Goal: Task Accomplishment & Management: Use online tool/utility

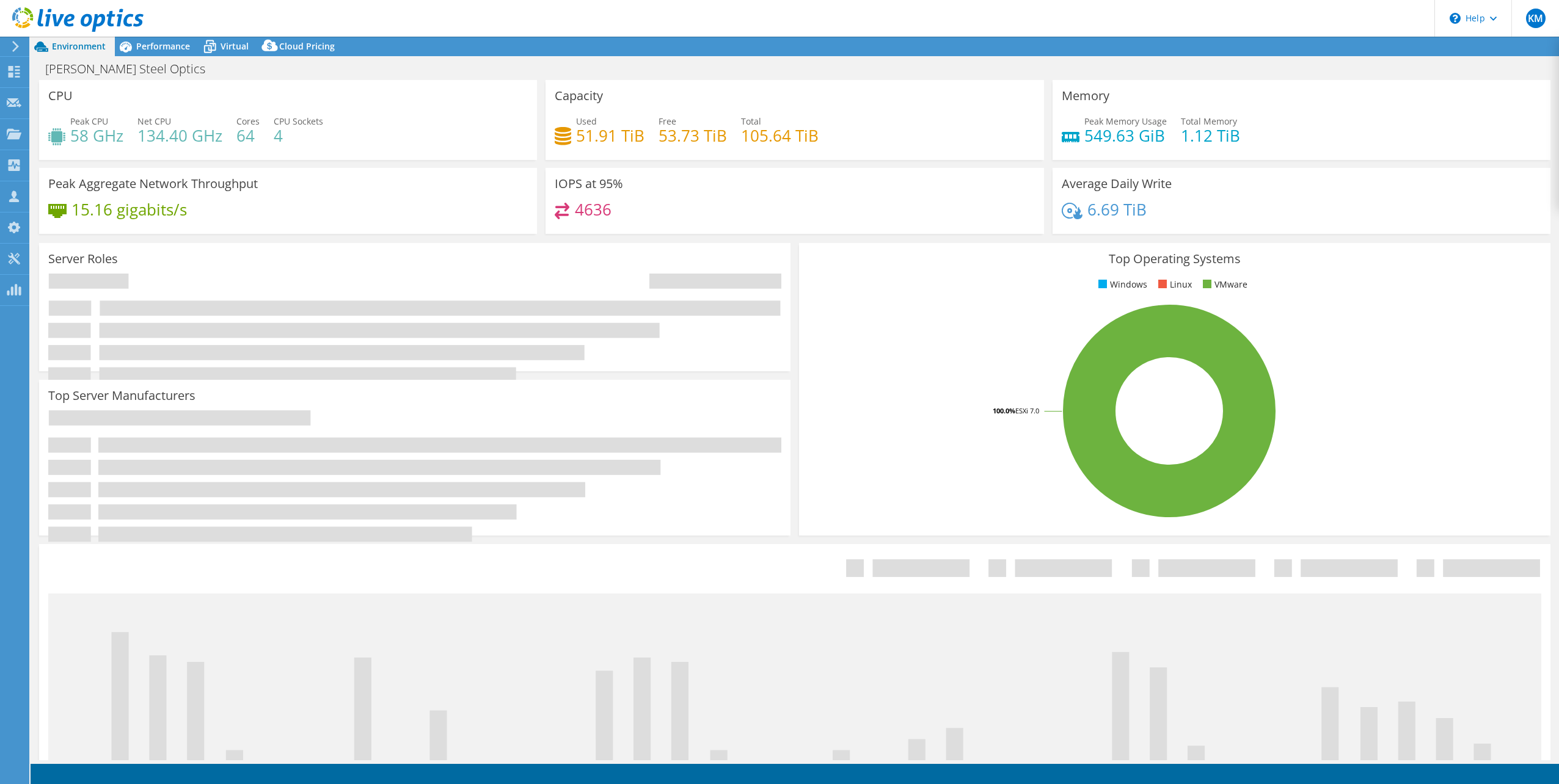
select select "USD"
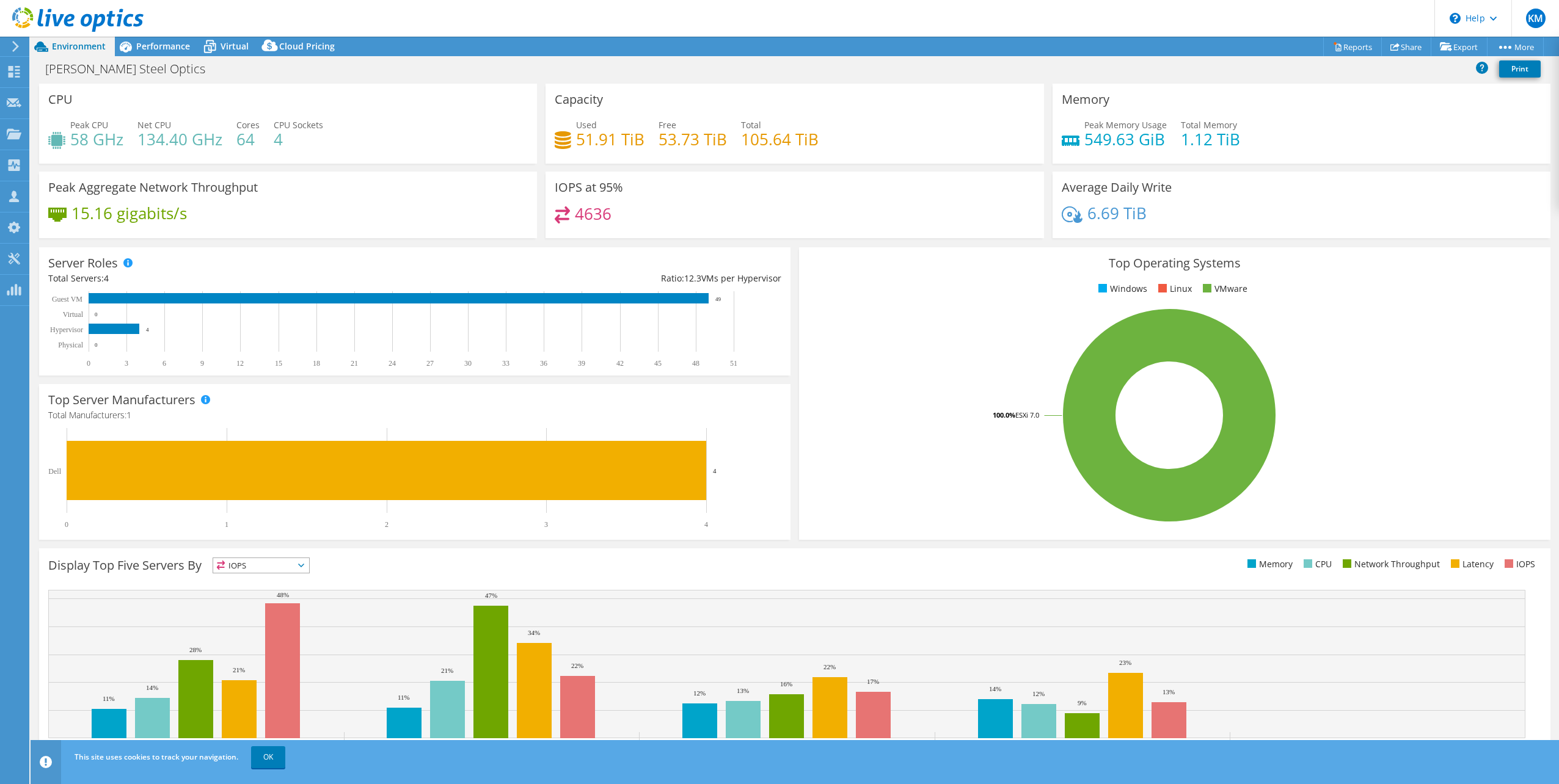
click at [413, 85] on div "CPU Peak CPU 58 GHz Net CPU 134.40 GHz Cores 64 CPU Sockets 4" at bounding box center [288, 123] width 498 height 80
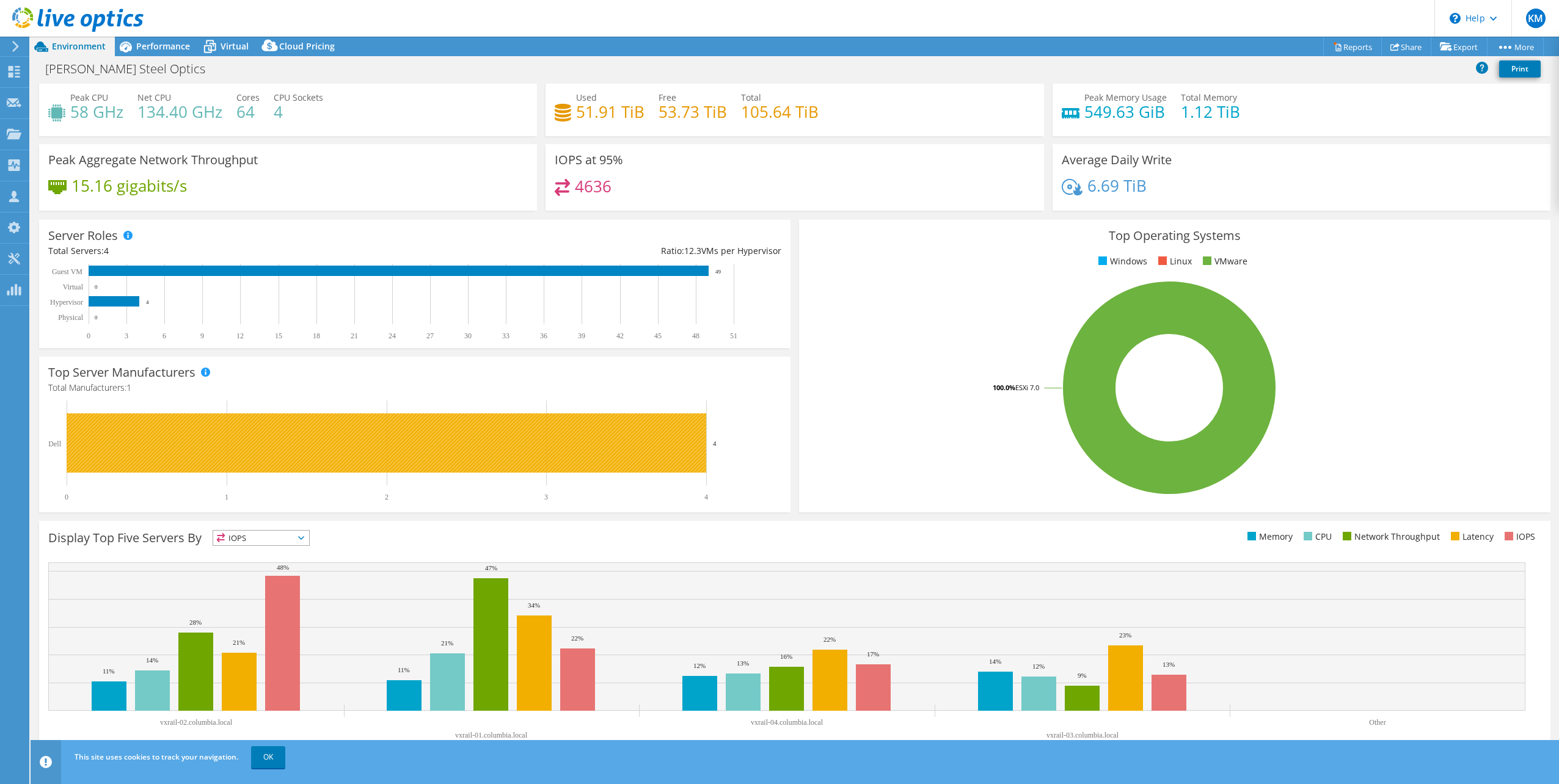
scroll to position [31, 0]
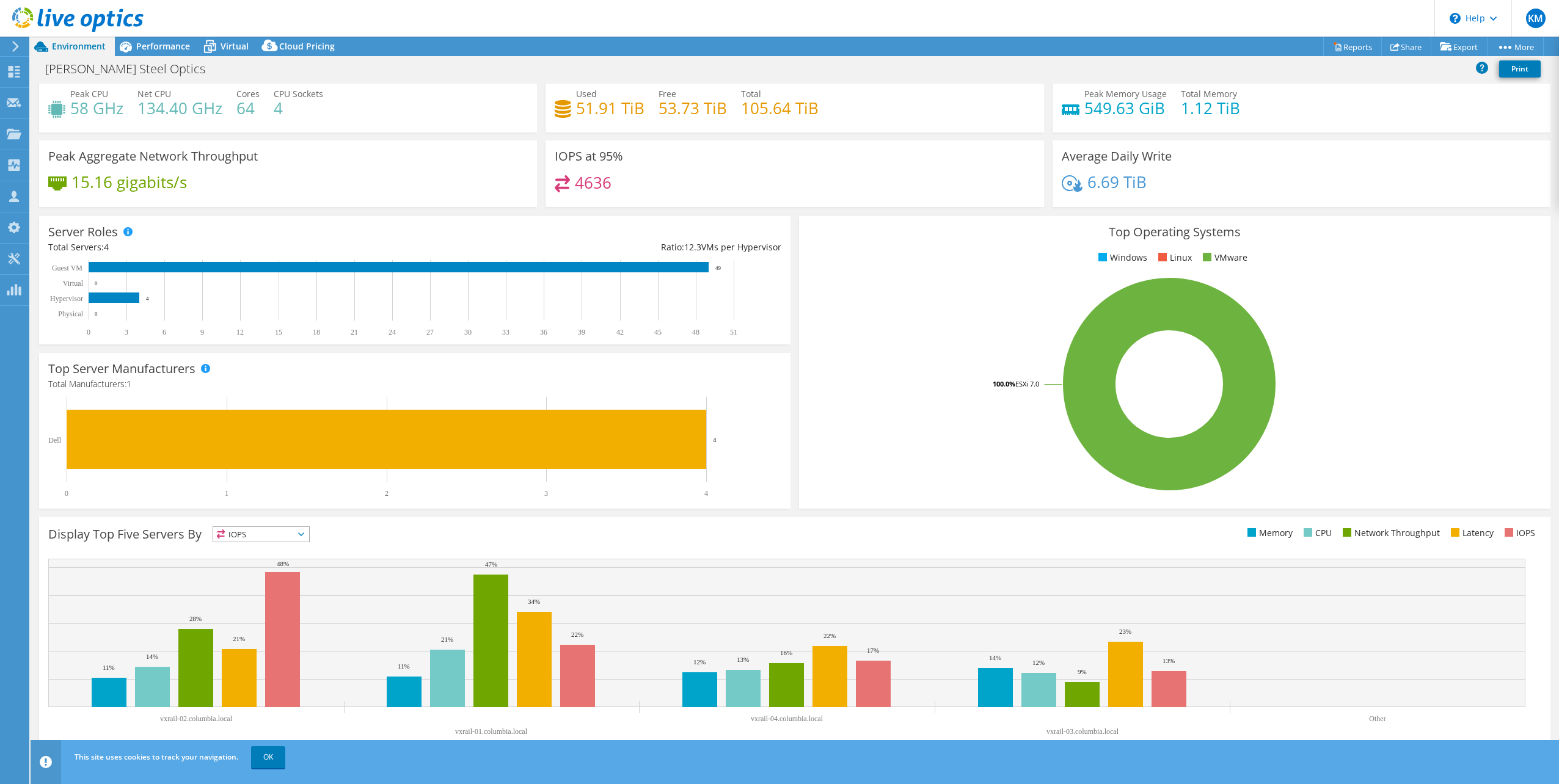
click at [425, 102] on div "Peak CPU 58 GHz Net CPU 134.40 GHz Cores 64 CPU Sockets 4" at bounding box center [288, 107] width 480 height 40
click at [181, 54] on div "Performance" at bounding box center [157, 47] width 84 height 20
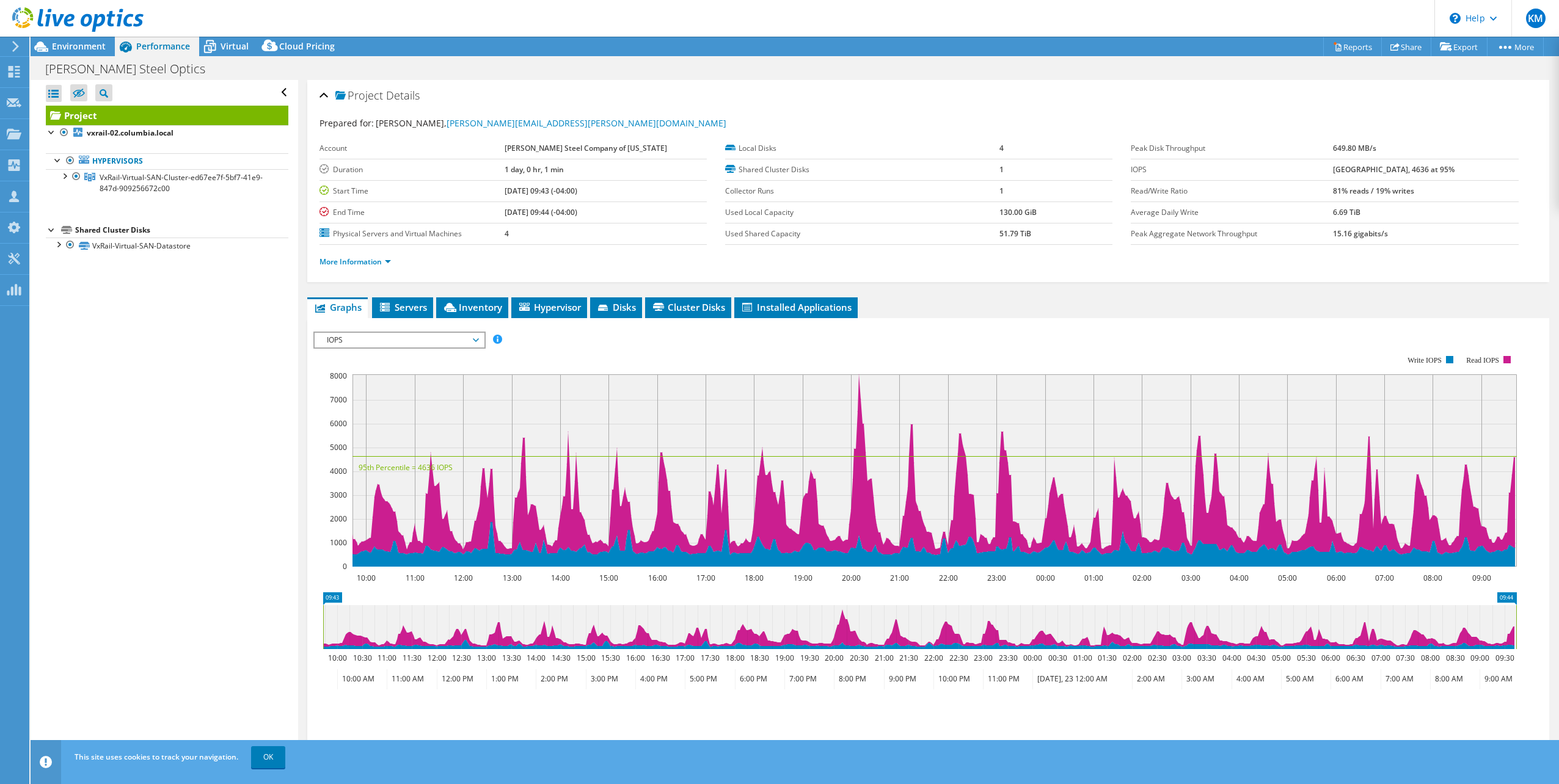
scroll to position [0, 0]
click at [341, 265] on link "More Information" at bounding box center [355, 262] width 71 height 11
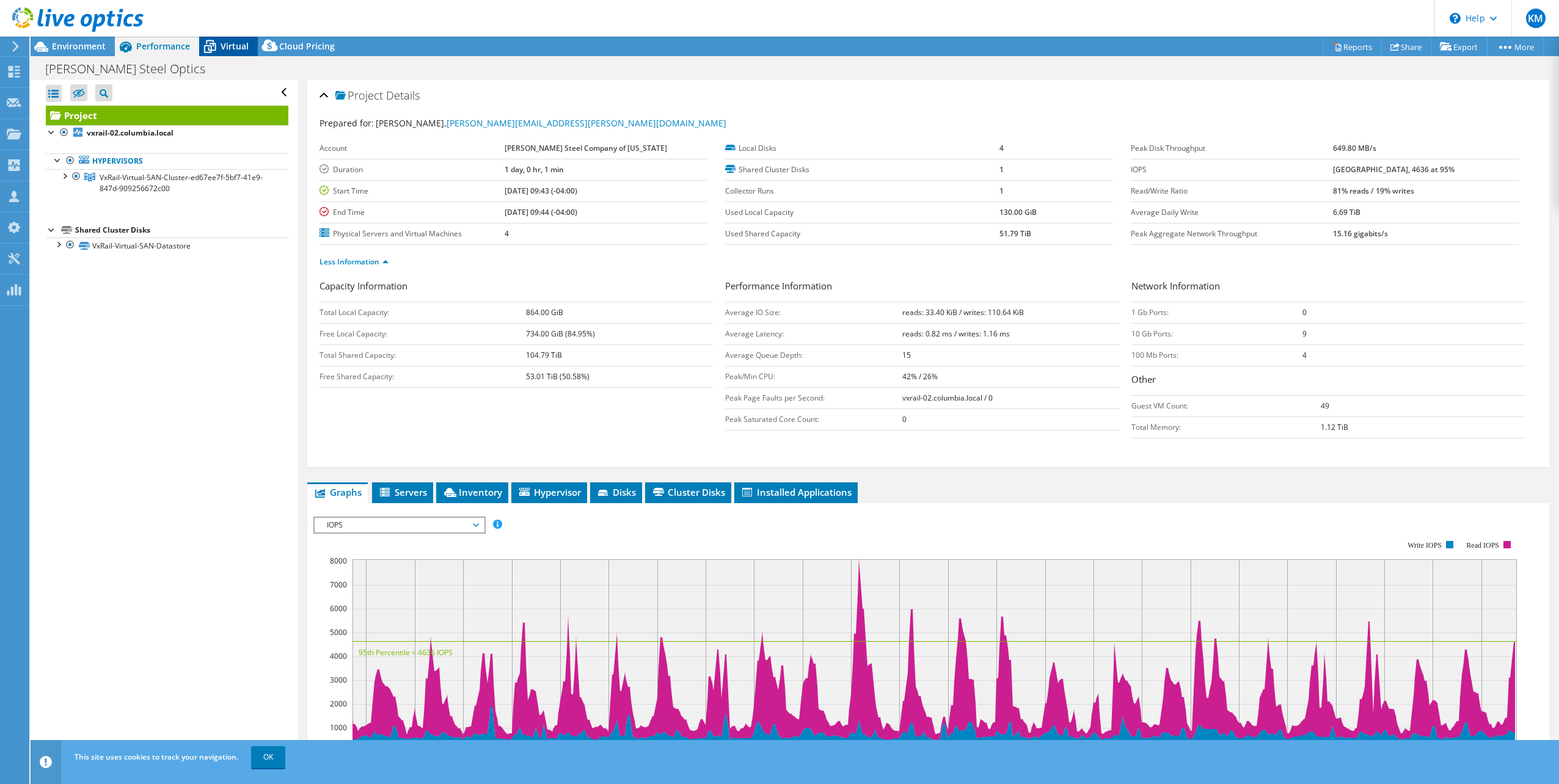
drag, startPoint x: 226, startPoint y: 57, endPoint x: 222, endPoint y: 50, distance: 8.1
click at [223, 54] on div "Project Actions Project Actions Reports Share Export vSAN ReadyNode Sizer" at bounding box center [795, 410] width 1528 height 747
drag, startPoint x: 110, startPoint y: 505, endPoint x: 115, endPoint y: 497, distance: 9.4
click at [111, 503] on div "Open All Close All Hide Excluded Nodes Project Tree Filter" at bounding box center [164, 421] width 267 height 681
click at [65, 177] on div at bounding box center [64, 175] width 12 height 12
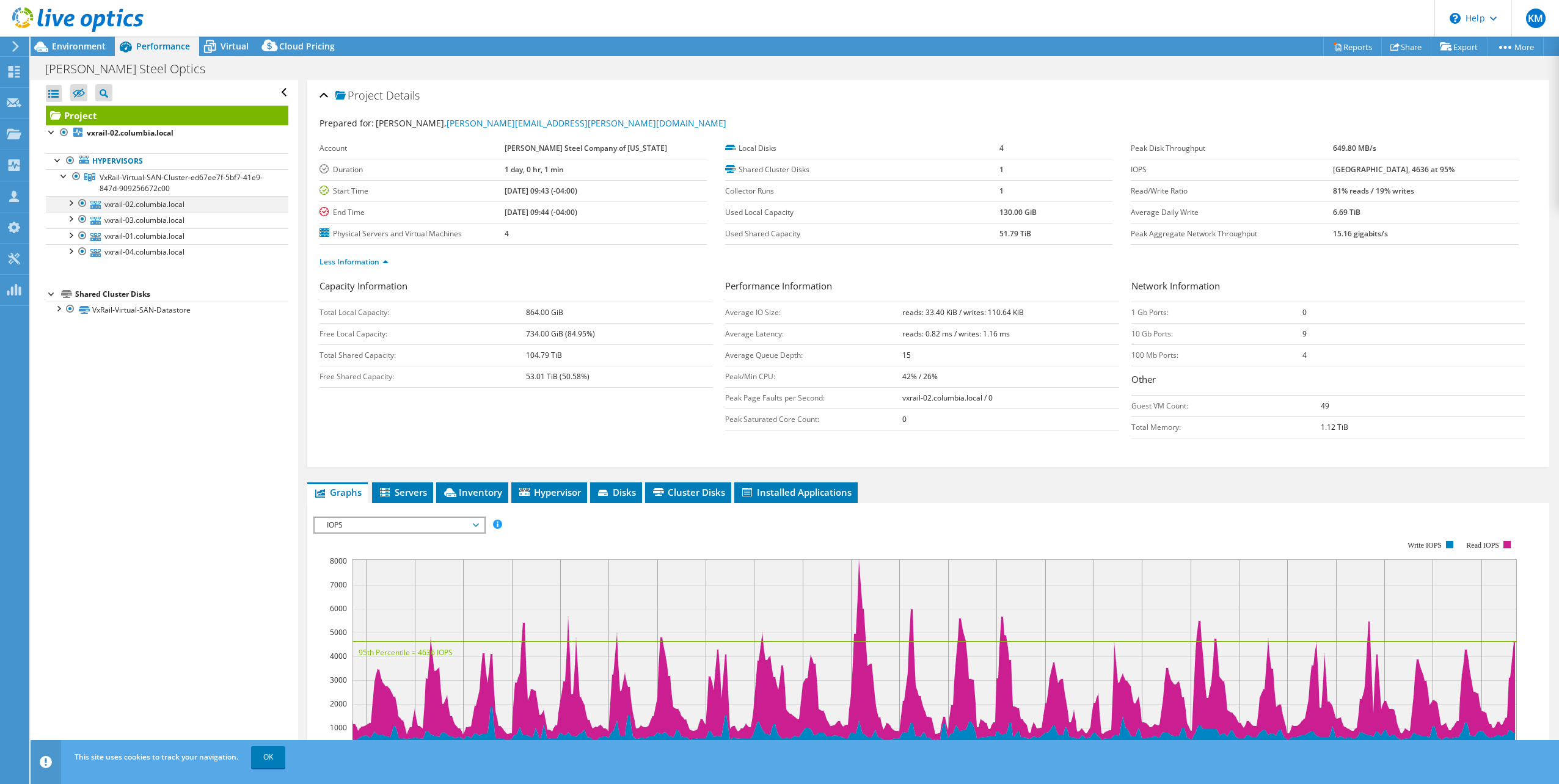
click at [67, 198] on div at bounding box center [70, 202] width 12 height 12
drag, startPoint x: 223, startPoint y: 49, endPoint x: 131, endPoint y: 568, distance: 527.1
click at [131, 568] on div "Project Actions Project Actions Reports Share Export vSAN ReadyNode Sizer" at bounding box center [795, 410] width 1528 height 747
drag, startPoint x: 131, startPoint y: 568, endPoint x: 210, endPoint y: 504, distance: 101.7
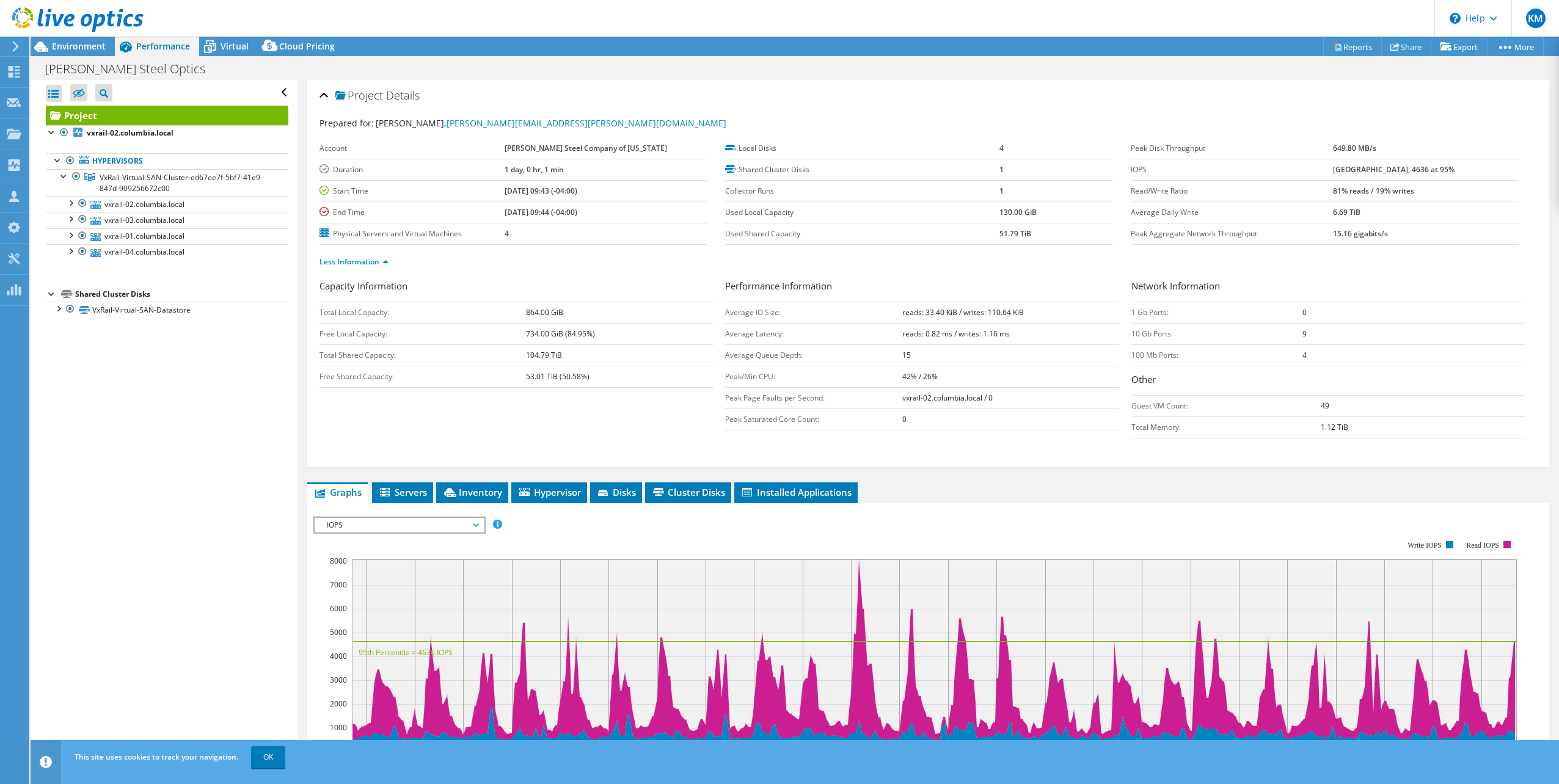
click at [189, 553] on div "Open All Close All Hide Excluded Nodes Project Tree Filter" at bounding box center [164, 421] width 267 height 681
click at [244, 44] on span "Virtual" at bounding box center [234, 46] width 28 height 11
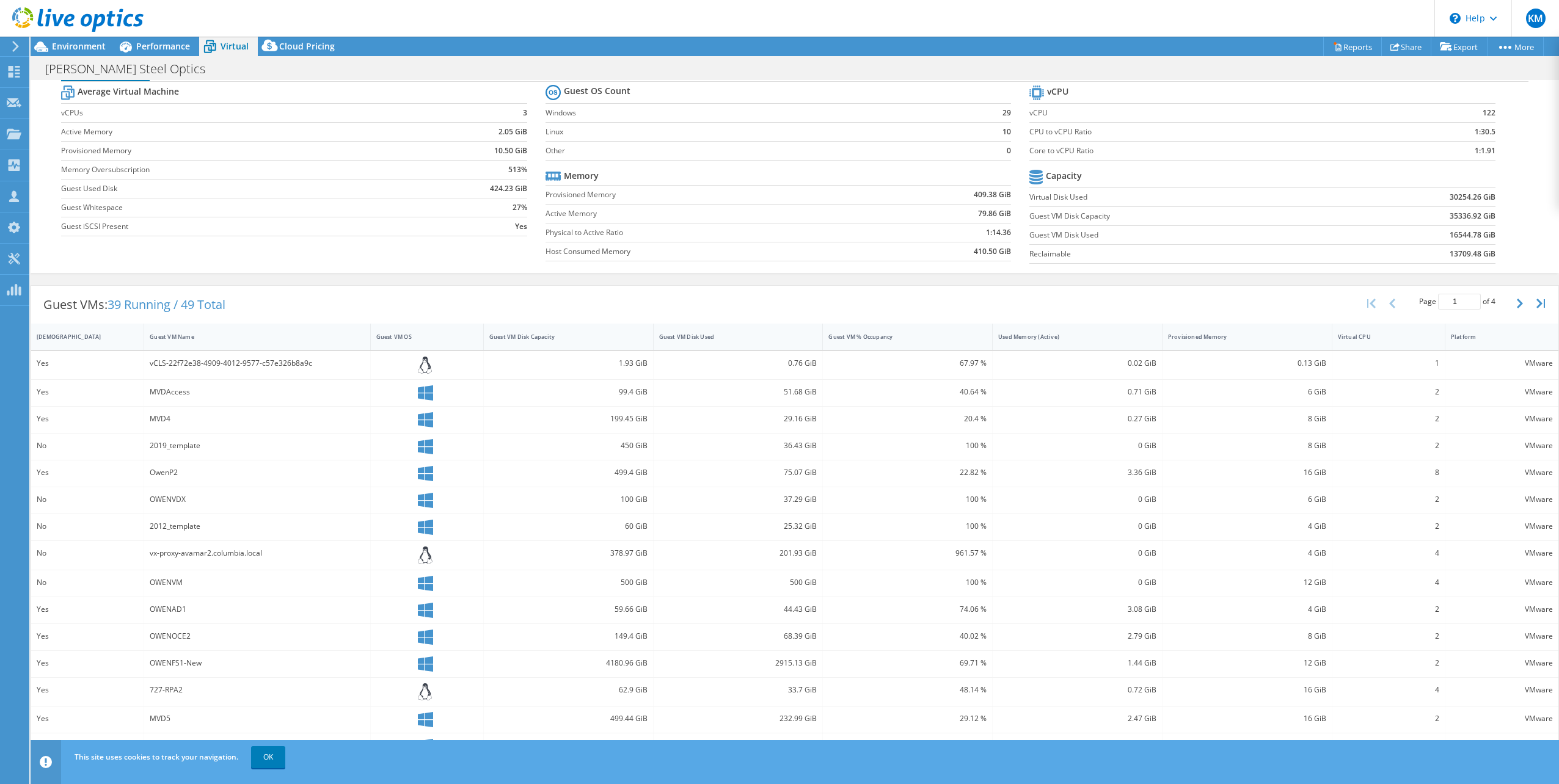
scroll to position [41, 0]
click at [283, 759] on link "OK" at bounding box center [268, 757] width 34 height 22
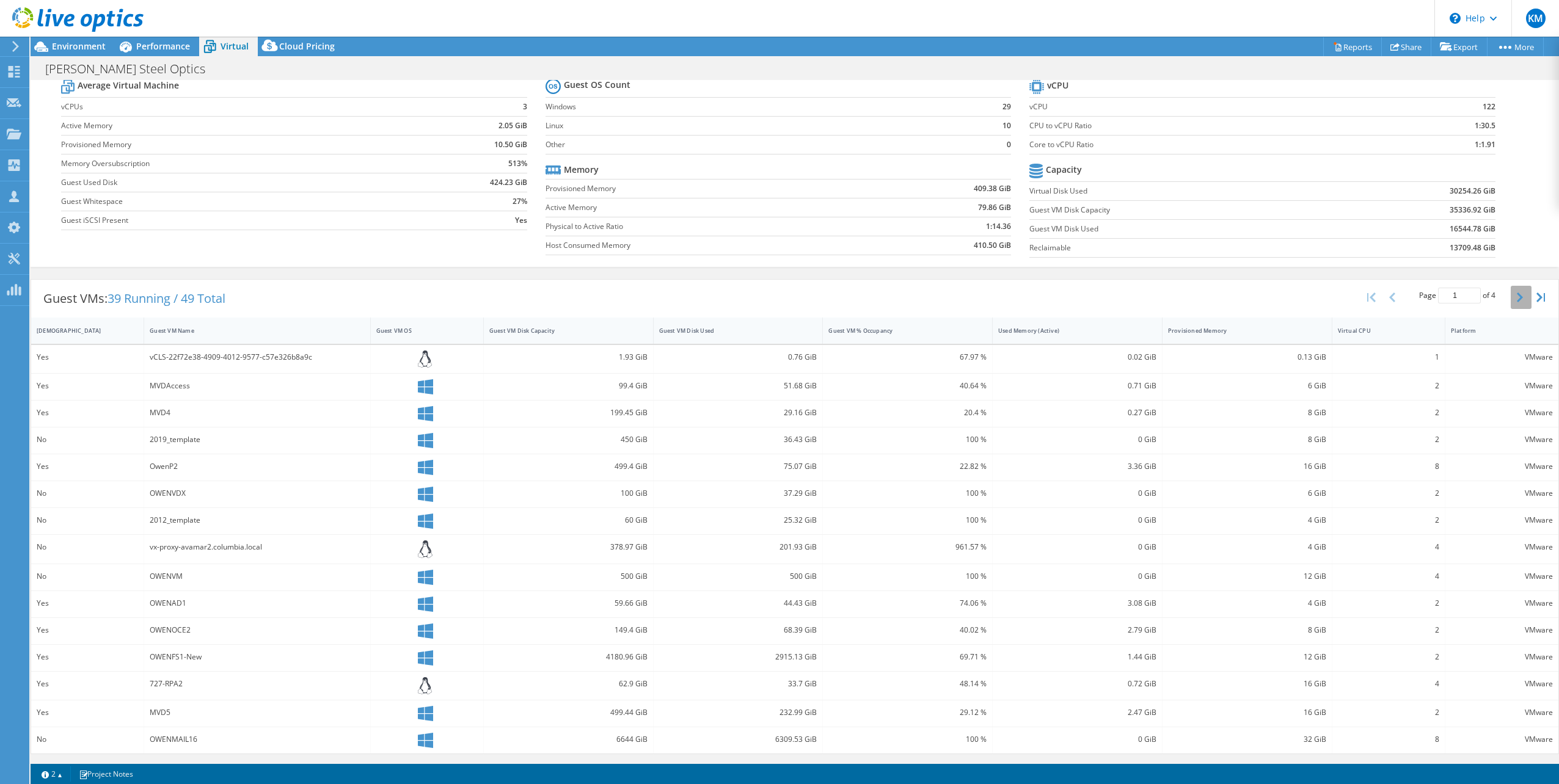
click at [1515, 299] on button "button" at bounding box center [1521, 298] width 21 height 23
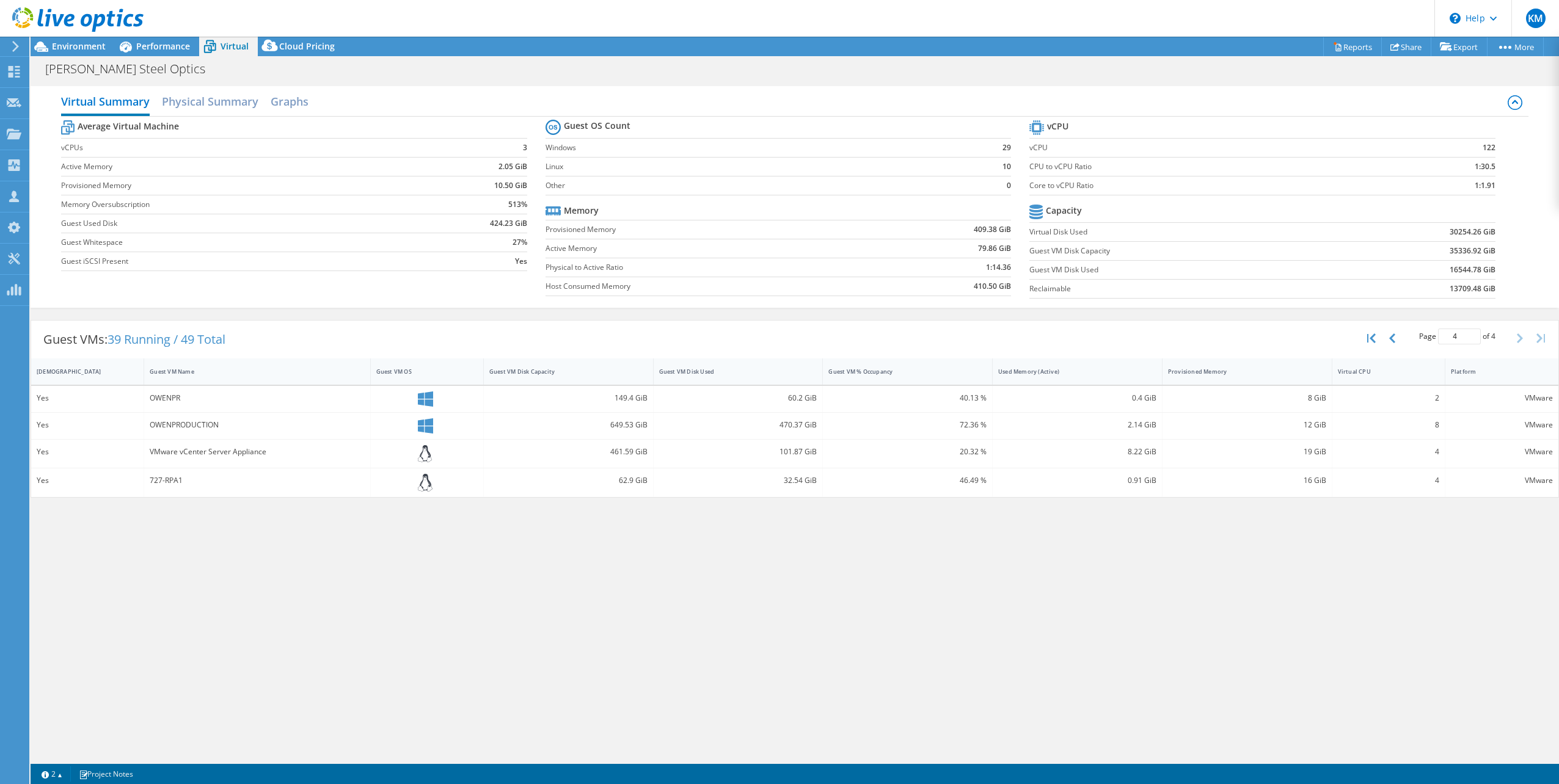
click at [1321, 561] on div "Virtual Summary Physical Summary Graphs Average Virtual Machine vCPUs 3 Active …" at bounding box center [795, 421] width 1528 height 681
click at [1402, 337] on button "button" at bounding box center [1393, 338] width 21 height 23
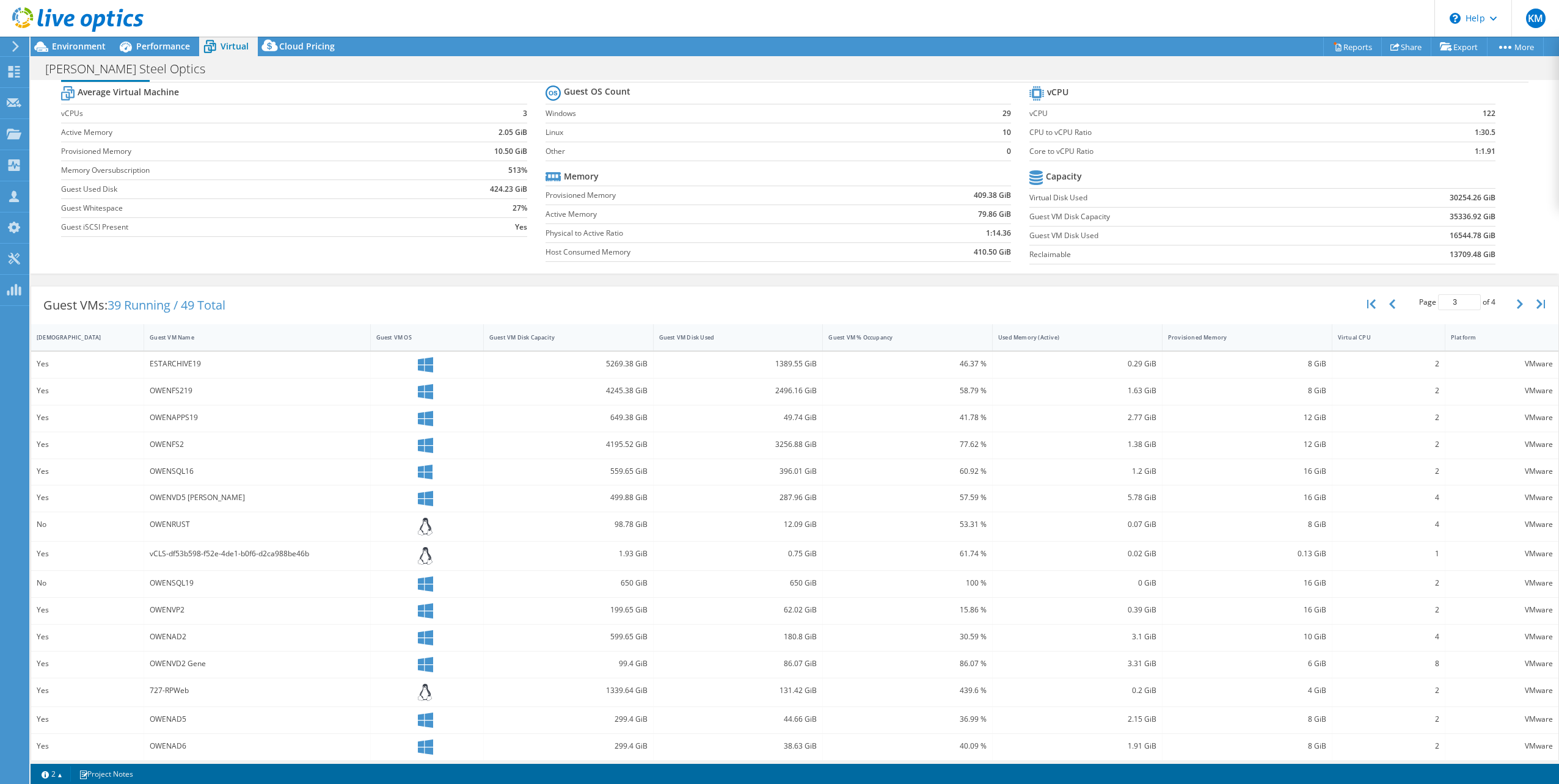
scroll to position [41, 0]
click at [1389, 298] on button "button" at bounding box center [1393, 298] width 21 height 23
click at [457, 255] on div "Average Virtual Machine vCPUs 3 Active Memory 2.05 GiB Provisioned Memory 10.50…" at bounding box center [795, 170] width 1467 height 188
click at [1383, 293] on button "button" at bounding box center [1393, 298] width 21 height 23
type input "1"
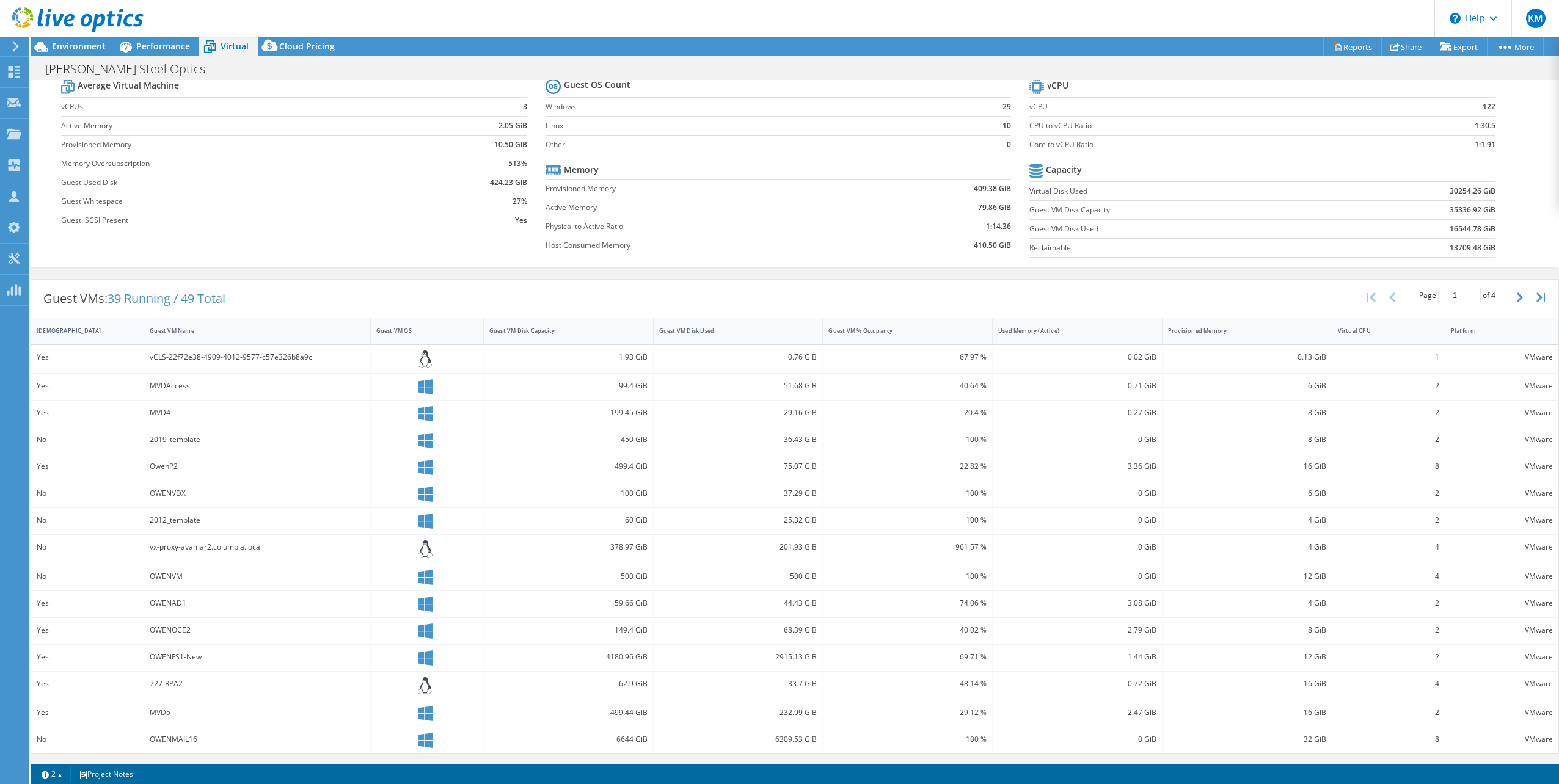
click at [487, 282] on div "Guest VMs: 39 Running / 49 Total Page 1 of 4 5 rows 10 rows 20 rows 25 rows 50 …" at bounding box center [795, 299] width 1528 height 38
click at [147, 35] on header "KM Partner Team Member [PERSON_NAME] [PERSON_NAME][EMAIL_ADDRESS][PERSON_NAME][…" at bounding box center [780, 18] width 1559 height 37
click at [155, 40] on div "Performance" at bounding box center [157, 47] width 84 height 20
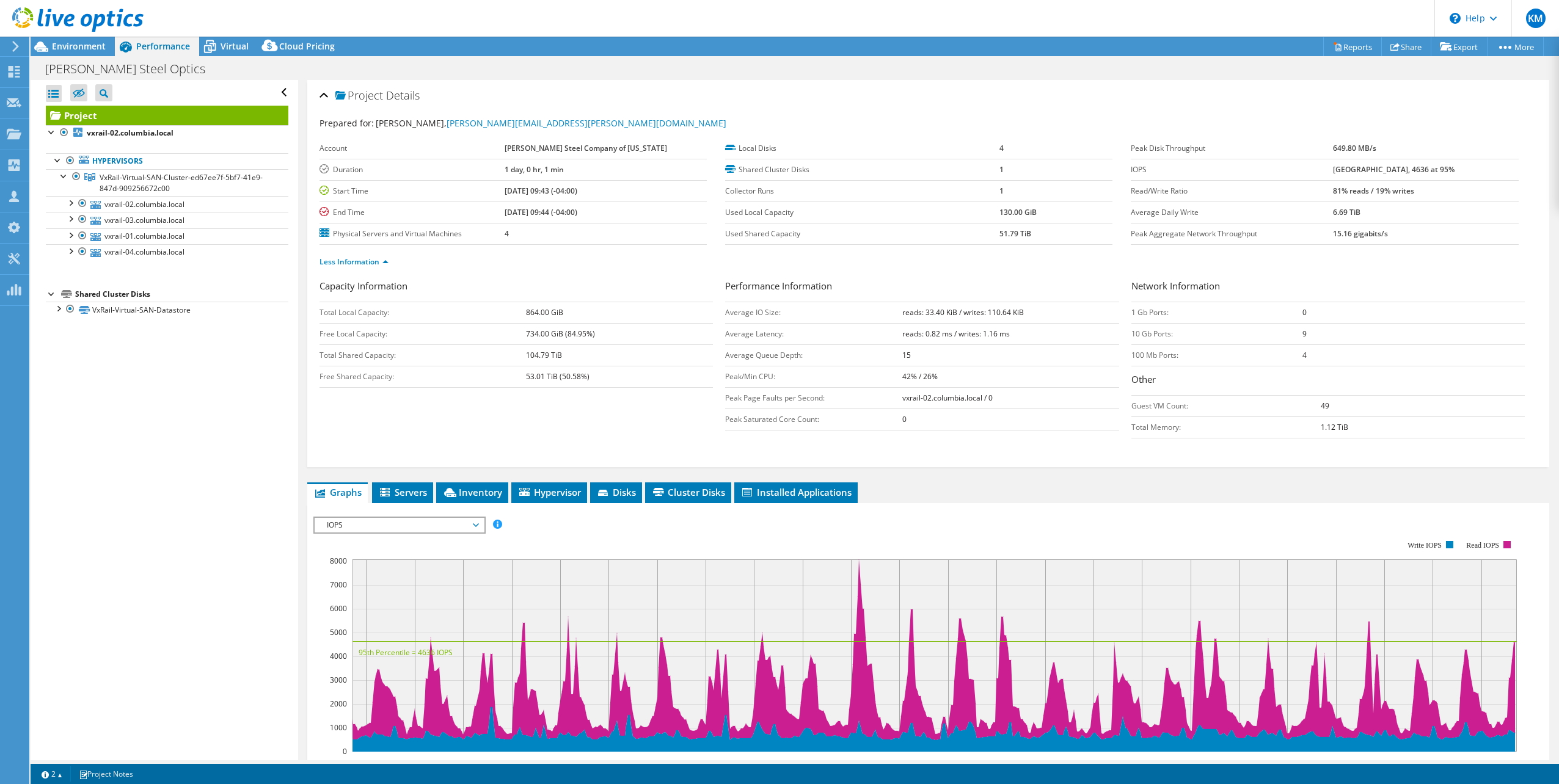
click at [832, 22] on header "KM Partner Team Member [PERSON_NAME] [PERSON_NAME][EMAIL_ADDRESS][PERSON_NAME][…" at bounding box center [780, 18] width 1559 height 37
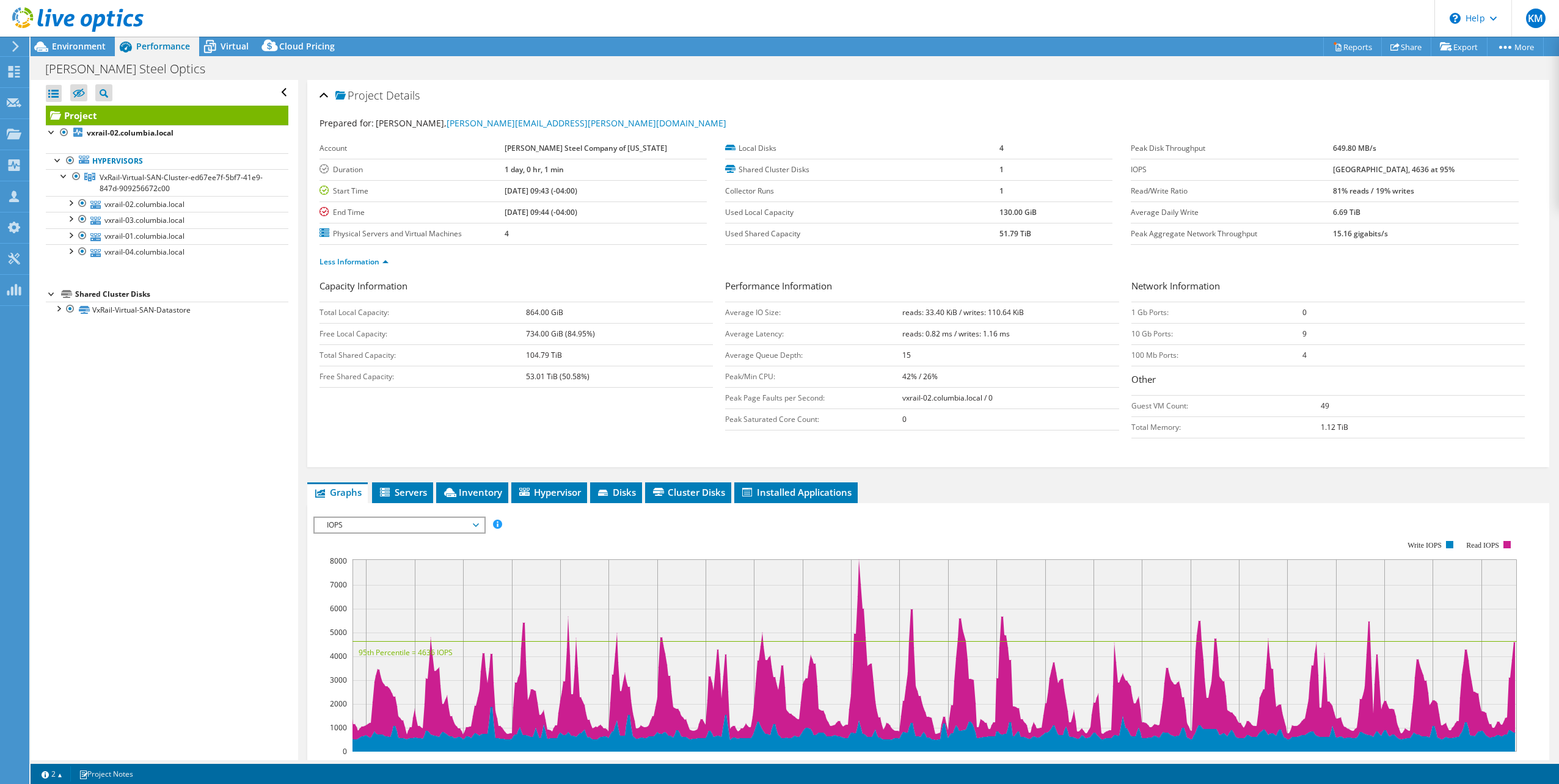
click at [832, 22] on header "KM Partner Team Member [PERSON_NAME] [PERSON_NAME][EMAIL_ADDRESS][PERSON_NAME][…" at bounding box center [780, 18] width 1559 height 37
drag, startPoint x: 1465, startPoint y: 172, endPoint x: 1368, endPoint y: 171, distance: 97.0
click at [1368, 171] on td "[GEOGRAPHIC_DATA], 4636 at 95%" at bounding box center [1426, 170] width 185 height 21
click at [1466, 168] on td "[GEOGRAPHIC_DATA], 4636 at 95%" at bounding box center [1426, 170] width 185 height 21
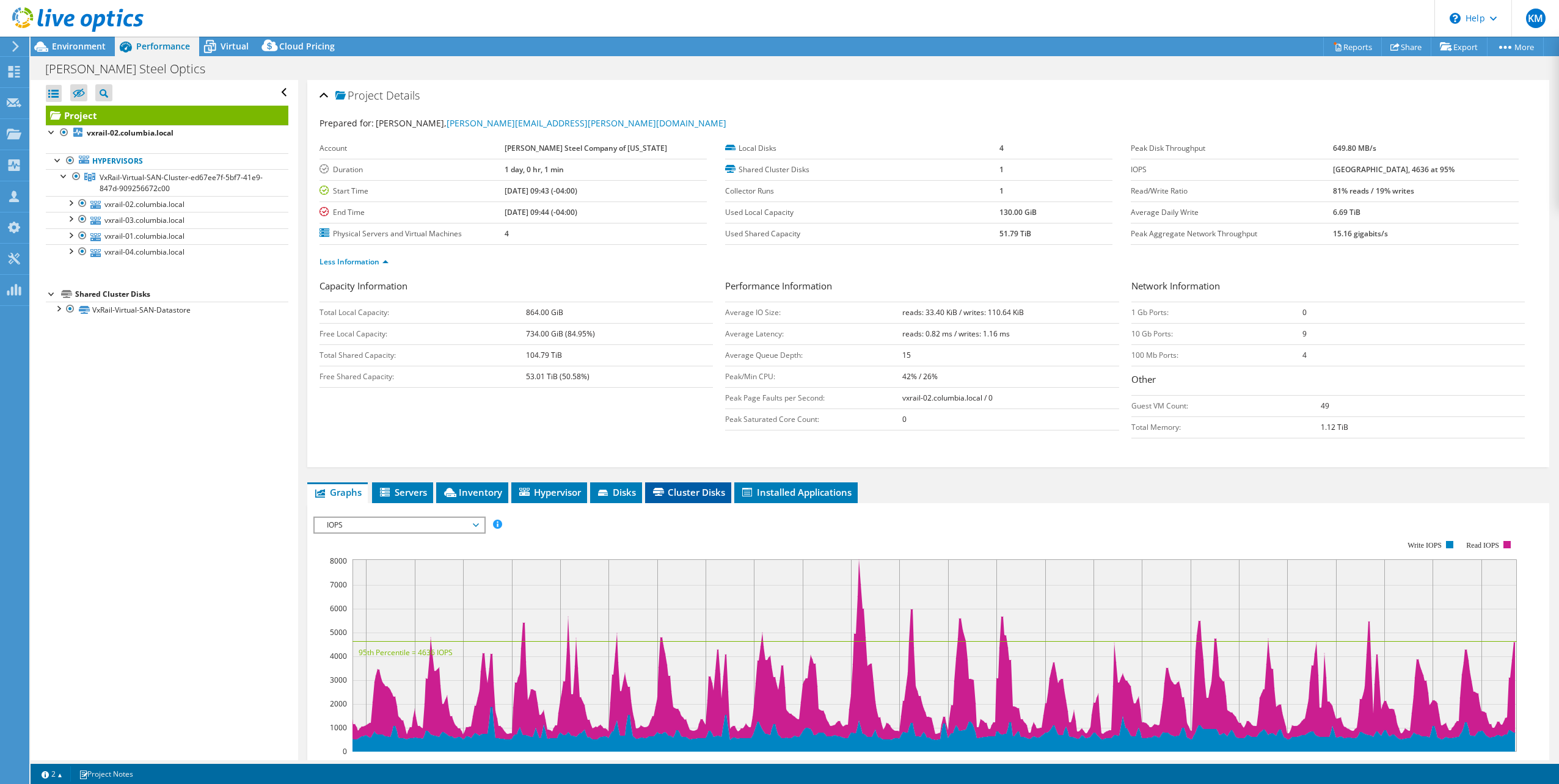
click at [712, 490] on span "Cluster Disks" at bounding box center [688, 493] width 74 height 12
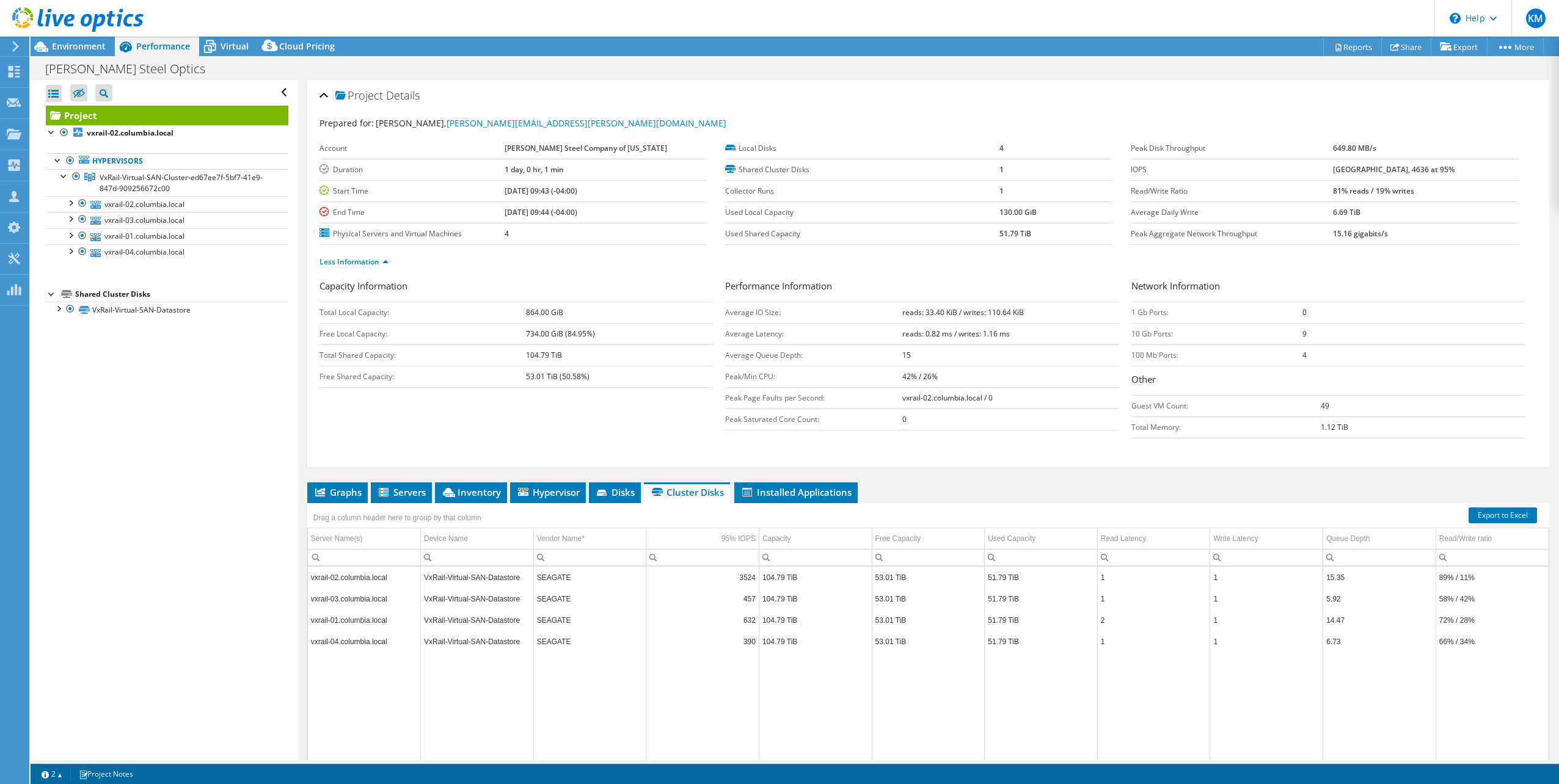
click at [154, 472] on div "Open All Close All Hide Excluded Nodes Project Tree Filter" at bounding box center [164, 421] width 267 height 681
click at [153, 473] on div "Open All Close All Hide Excluded Nodes Project Tree Filter" at bounding box center [164, 421] width 267 height 681
click at [189, 504] on div "Open All Close All Hide Excluded Nodes Project Tree Filter" at bounding box center [164, 421] width 267 height 681
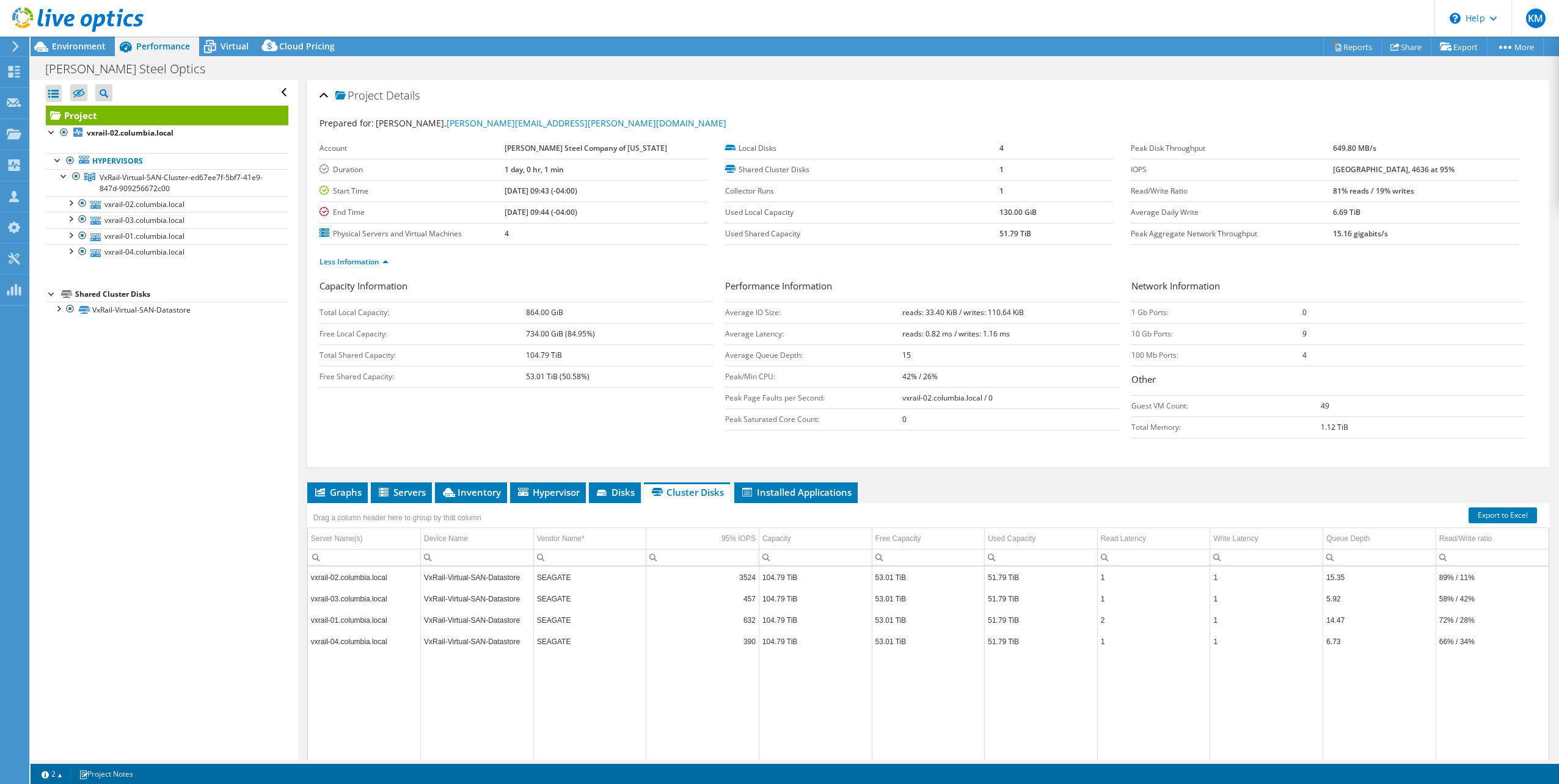
click at [189, 504] on div "Open All Close All Hide Excluded Nodes Project Tree Filter" at bounding box center [164, 421] width 267 height 681
click at [217, 377] on div "Open All Close All Hide Excluded Nodes Project Tree Filter" at bounding box center [164, 421] width 267 height 681
click at [610, 488] on span "Disks" at bounding box center [615, 493] width 40 height 12
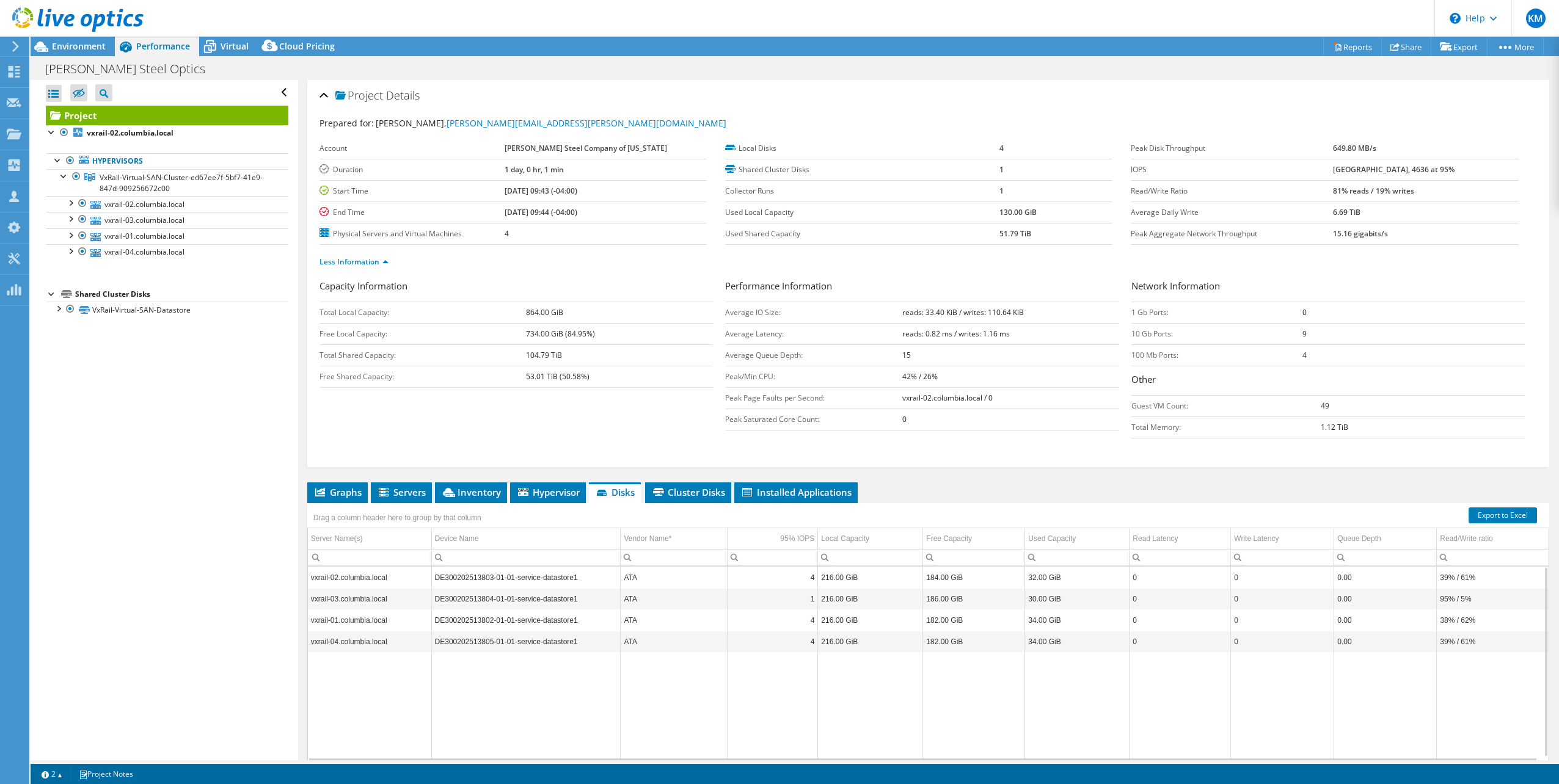
click at [551, 579] on td "DE300202513803-01-01-service-datastore1" at bounding box center [526, 577] width 190 height 21
click at [82, 197] on div at bounding box center [83, 203] width 12 height 15
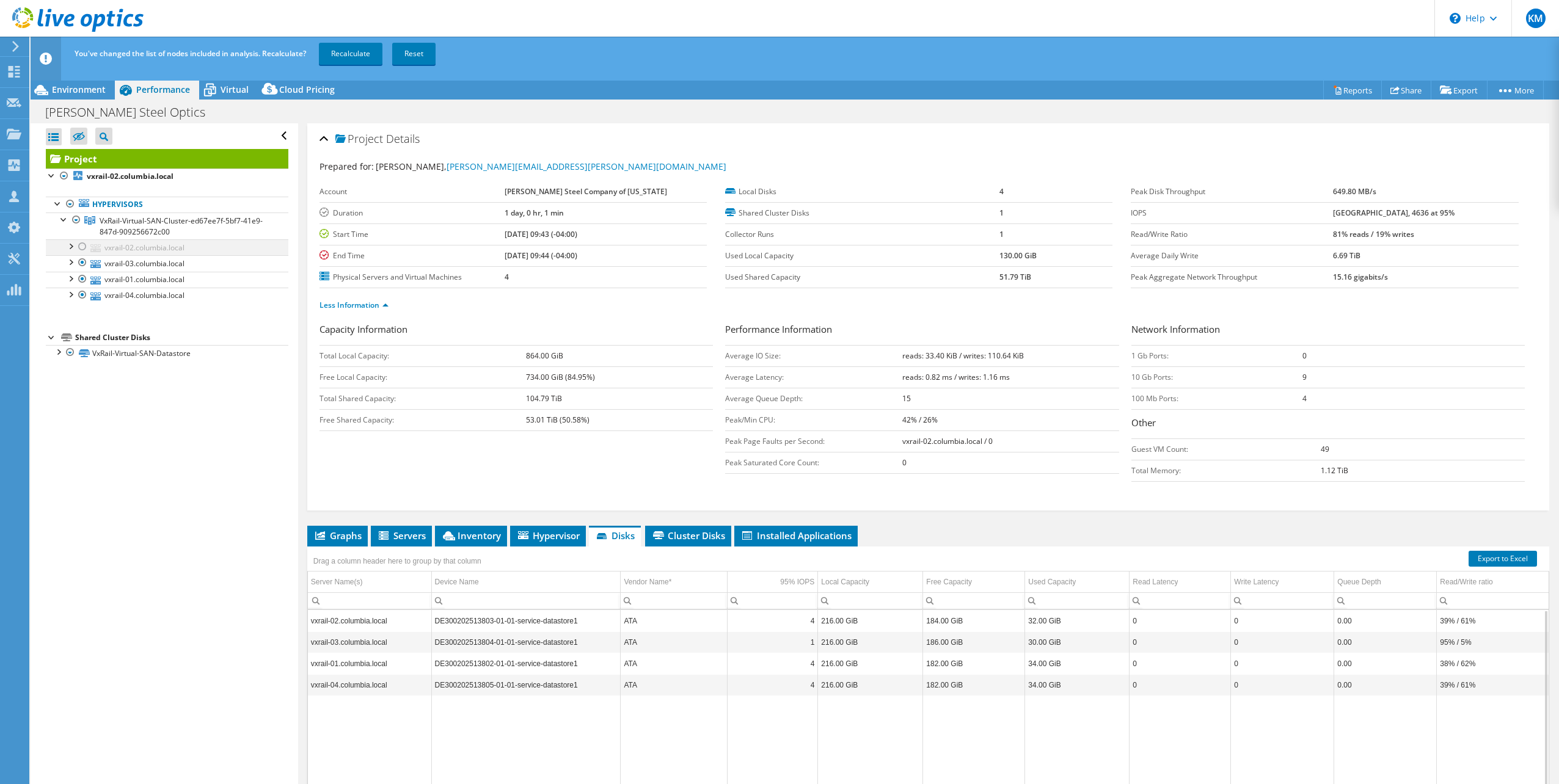
click at [70, 246] on div at bounding box center [70, 246] width 12 height 12
click at [88, 244] on div at bounding box center [83, 246] width 12 height 15
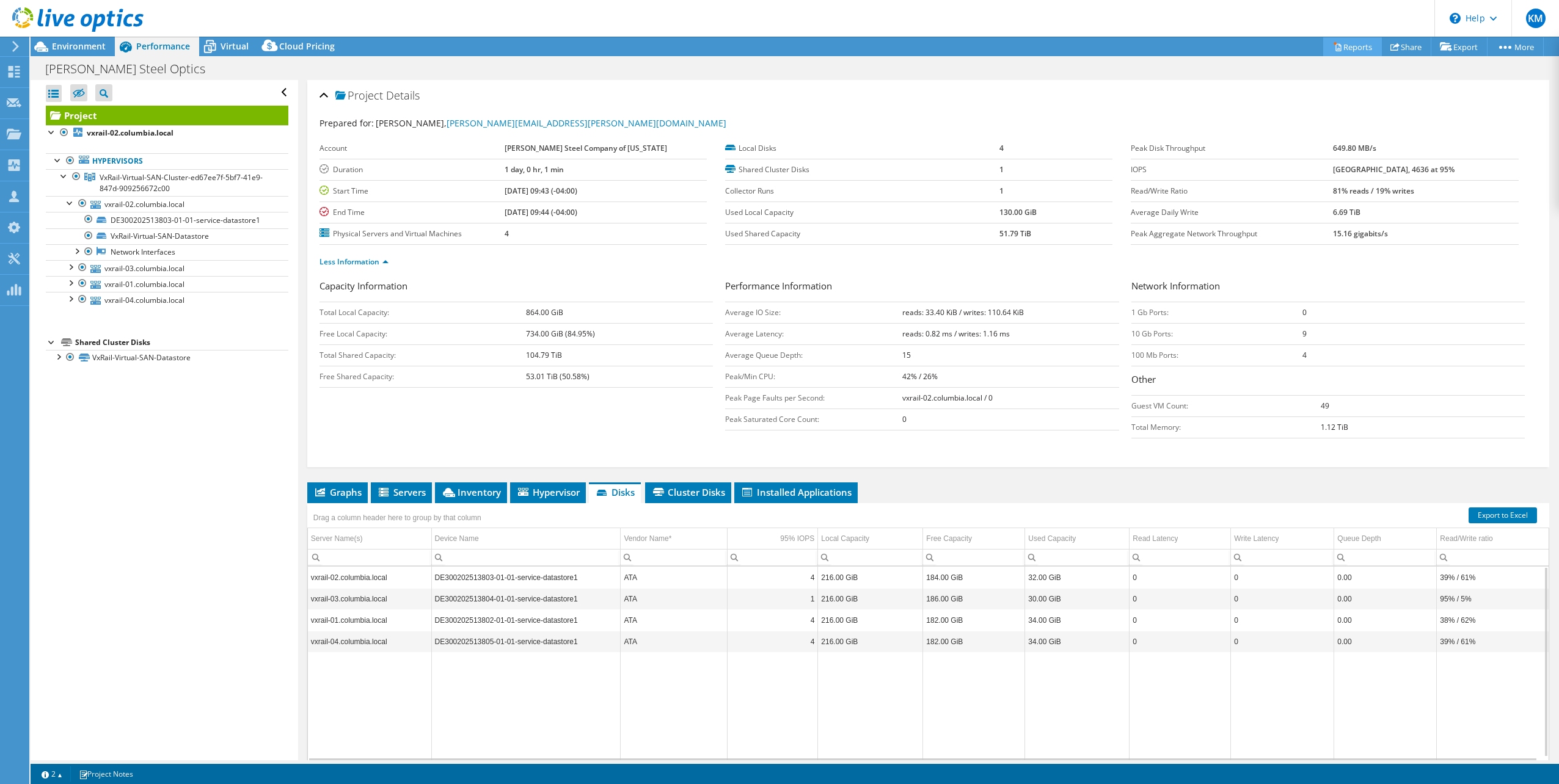
click at [1370, 47] on link "Reports" at bounding box center [1352, 47] width 59 height 19
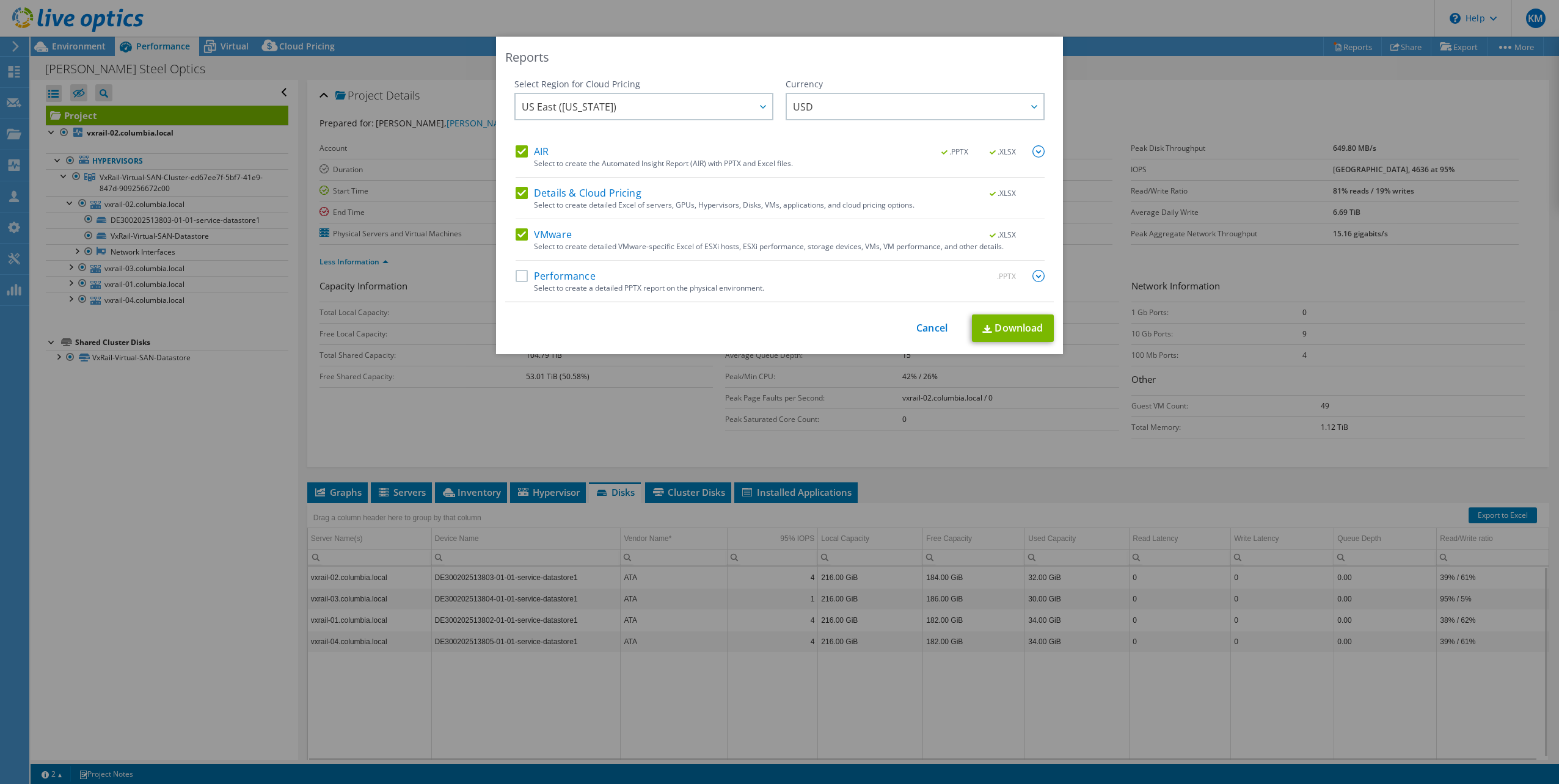
click at [520, 158] on div "AIR .PPTX .XLSX" at bounding box center [780, 152] width 529 height 14
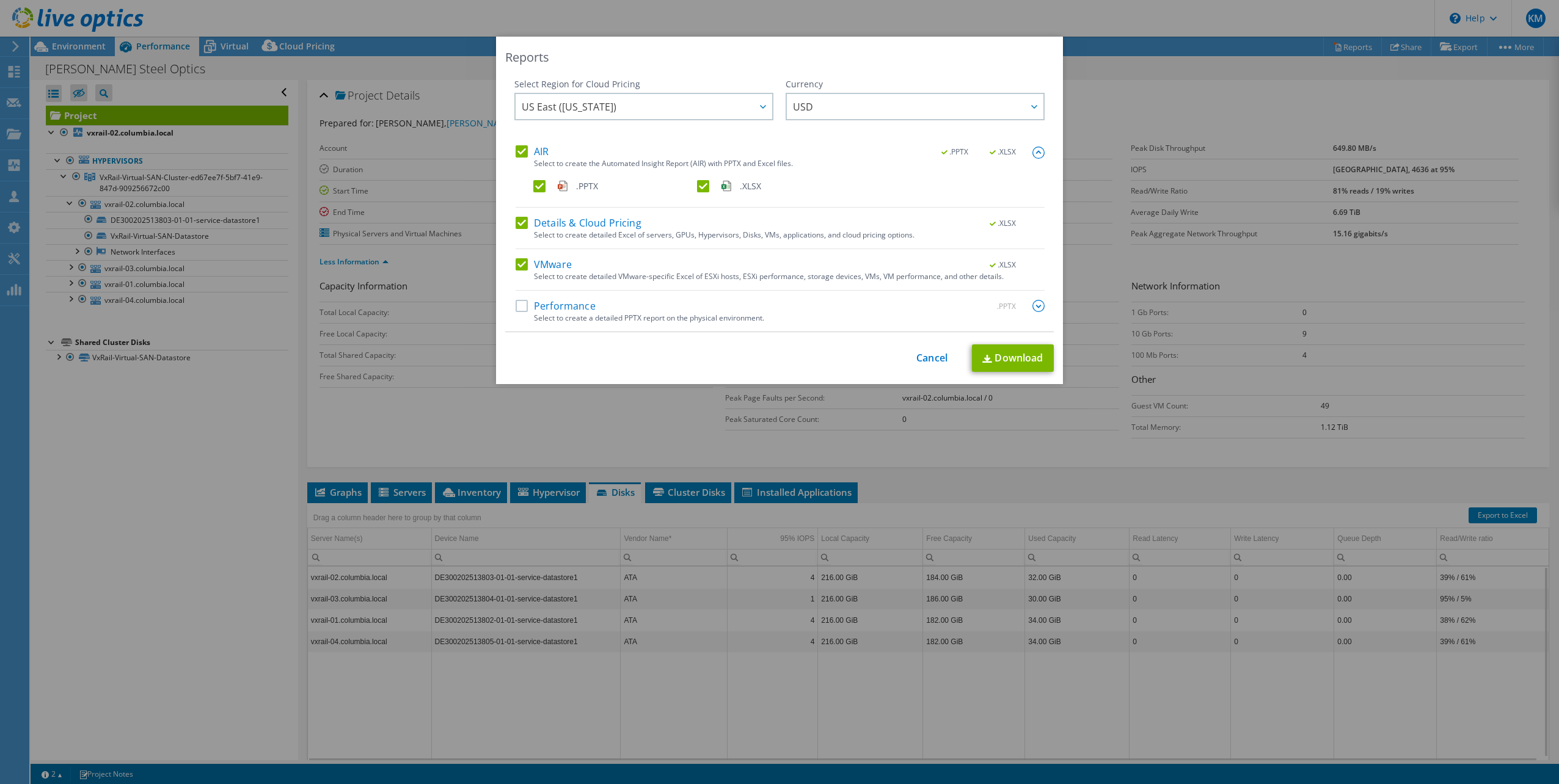
click at [517, 147] on label "AIR" at bounding box center [532, 151] width 33 height 12
click at [0, 0] on input "AIR" at bounding box center [0, 0] width 0 height 0
drag, startPoint x: 511, startPoint y: 220, endPoint x: 519, endPoint y: 240, distance: 21.5
click at [516, 220] on label "Details & Cloud Pricing" at bounding box center [578, 223] width 126 height 12
click at [0, 0] on input "Details & Cloud Pricing" at bounding box center [0, 0] width 0 height 0
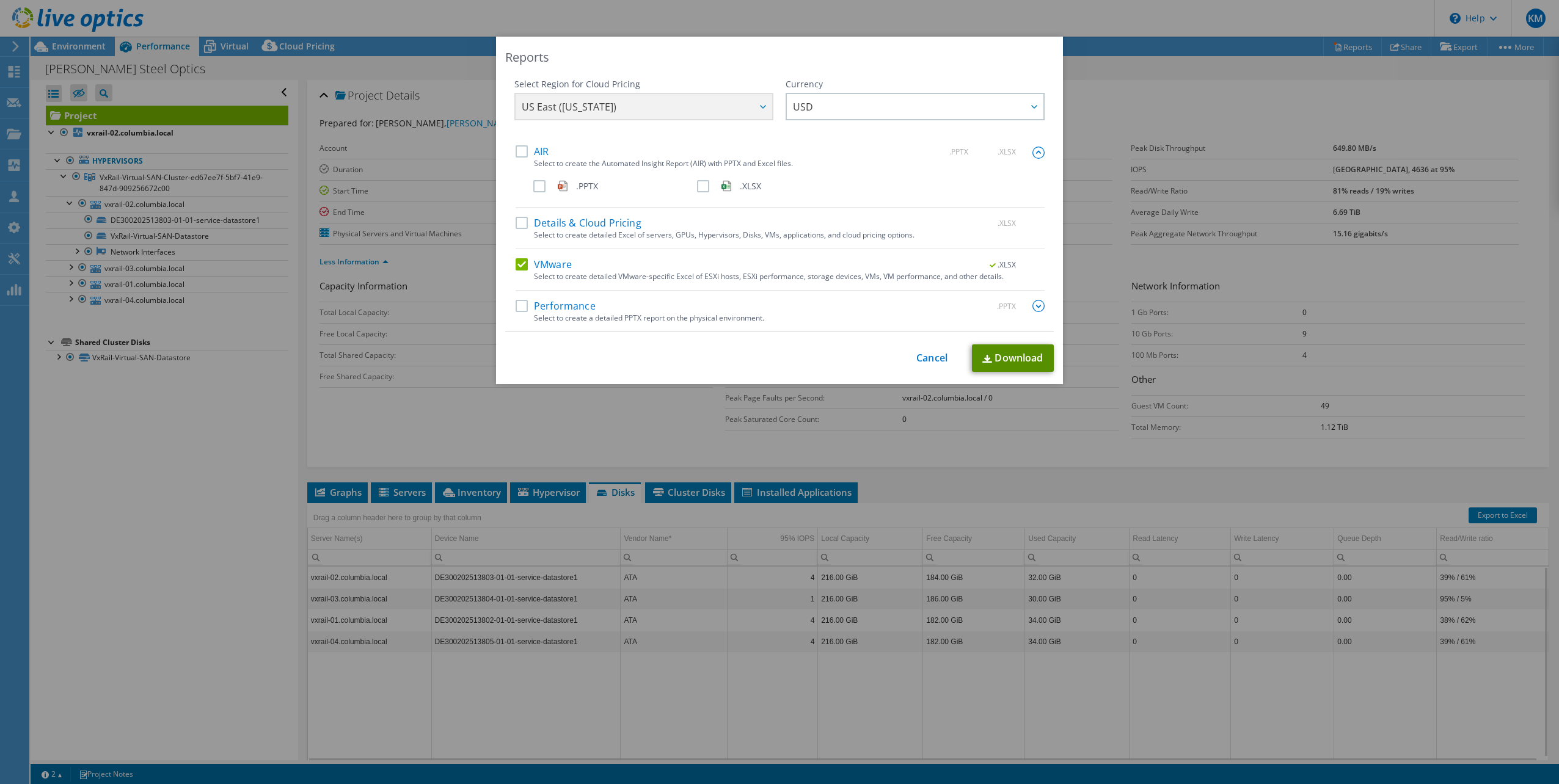
click at [997, 354] on link "Download" at bounding box center [1013, 358] width 82 height 28
click at [264, 629] on div "Reports Select Region for Cloud Pricing Asia Pacific ([GEOGRAPHIC_DATA]) [GEOGR…" at bounding box center [780, 392] width 1559 height 711
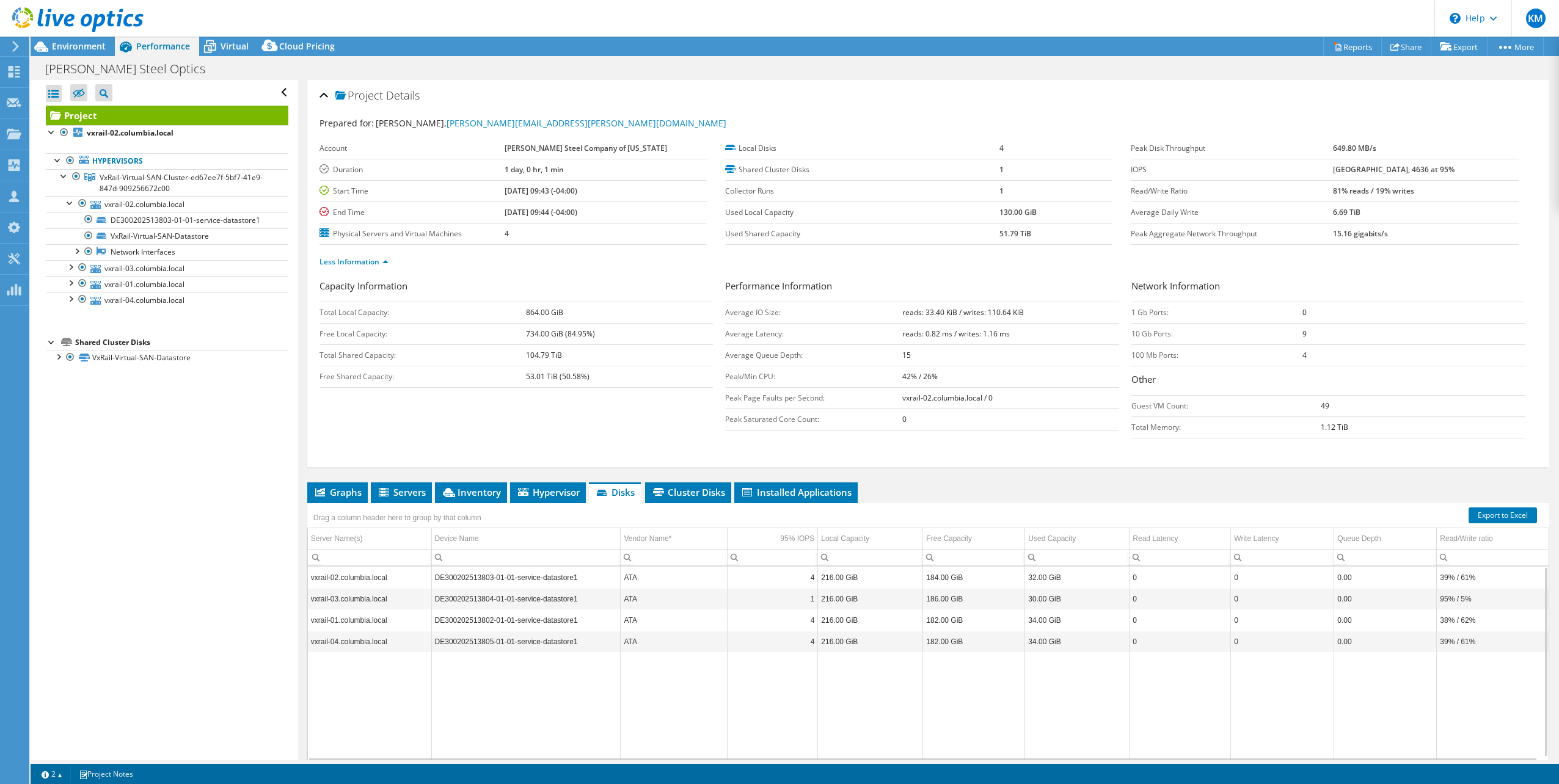
click at [205, 537] on div "Open All Close All Hide Excluded Nodes Project Tree Filter" at bounding box center [164, 421] width 267 height 681
